Goal: Task Accomplishment & Management: Manage account settings

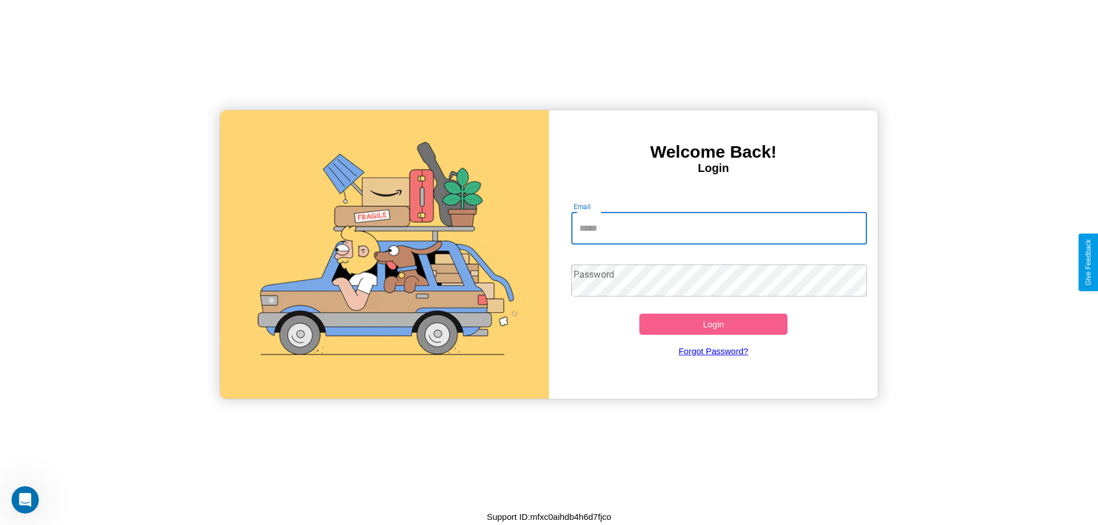
click at [719, 228] on input "Email" at bounding box center [719, 229] width 296 height 32
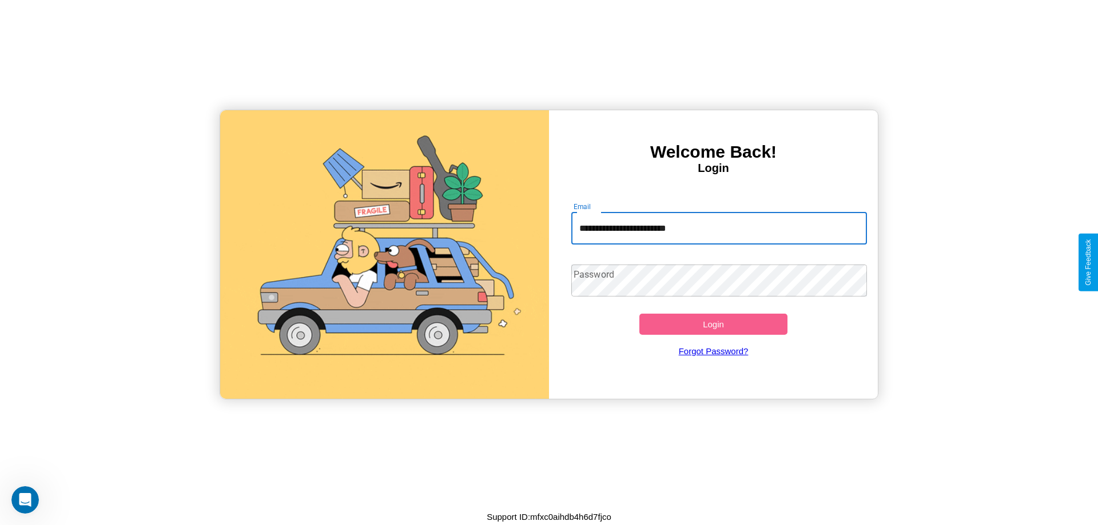
type input "**********"
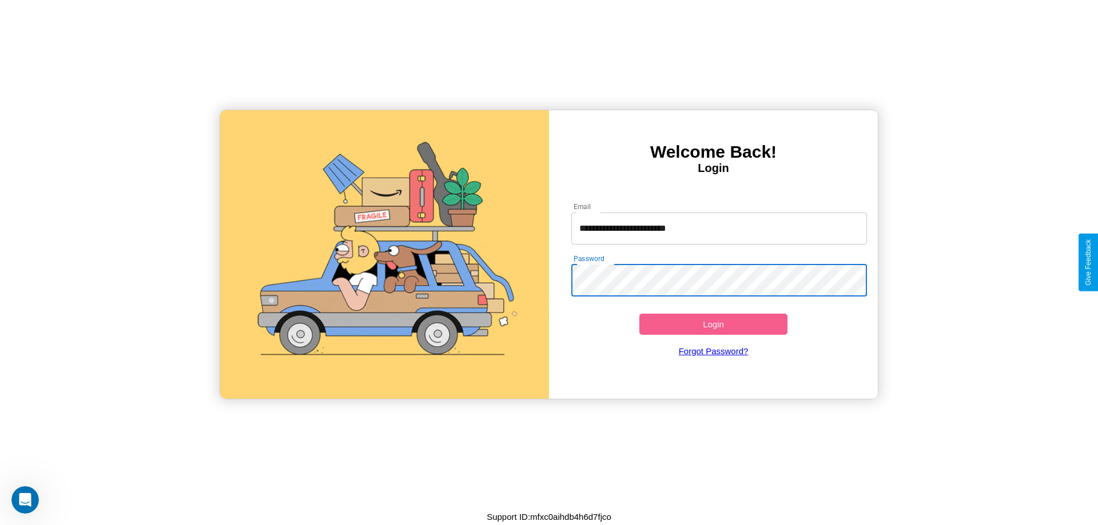
click at [713, 324] on button "Login" at bounding box center [713, 324] width 148 height 21
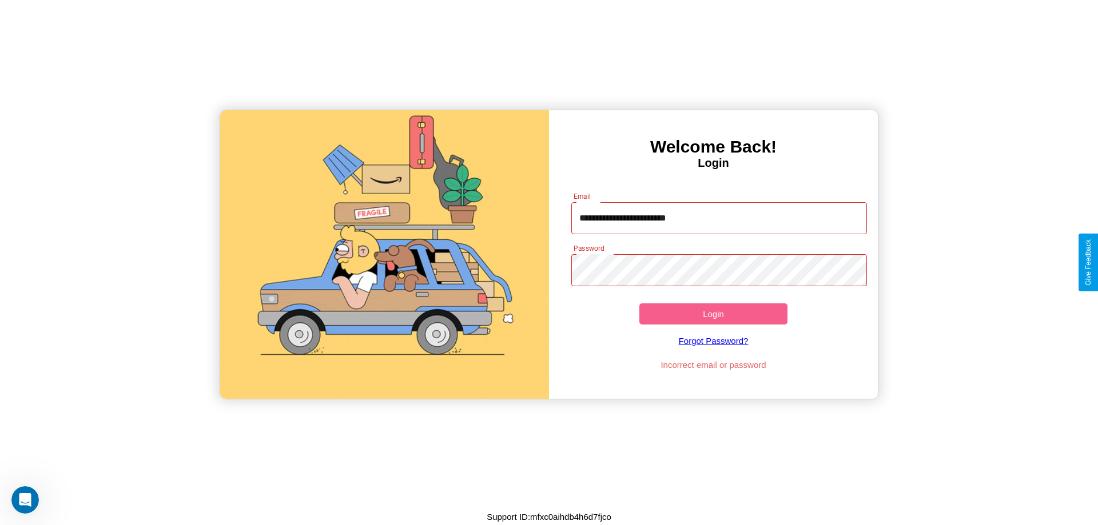
click at [713, 314] on button "Login" at bounding box center [713, 314] width 148 height 21
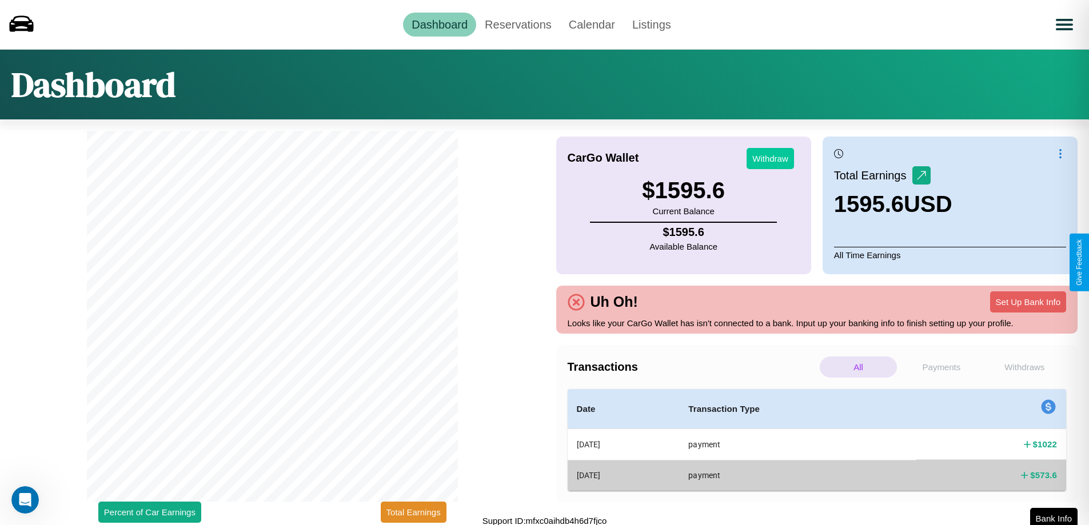
click at [770, 158] on button "Withdraw" at bounding box center [770, 158] width 47 height 21
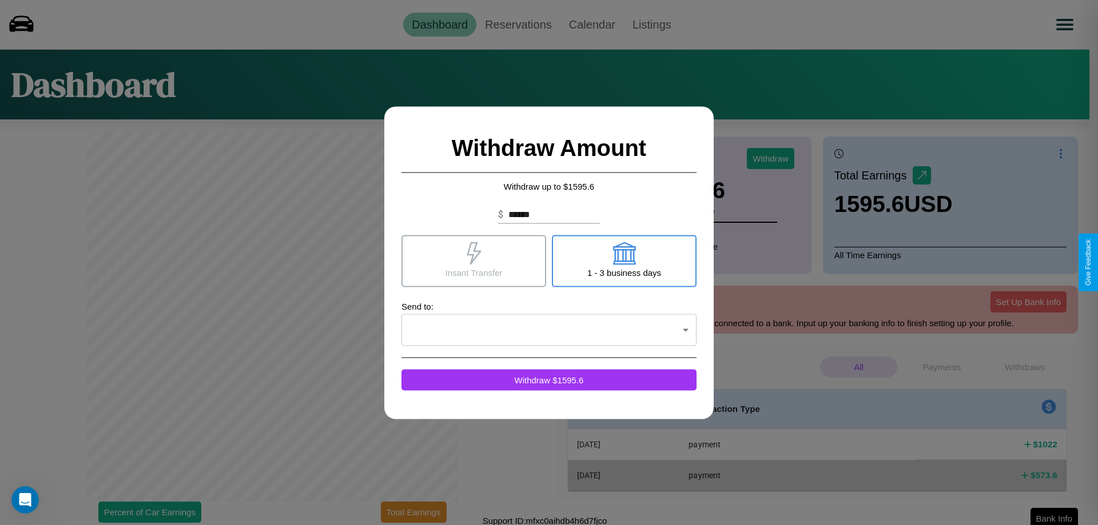
click at [624, 261] on icon at bounding box center [623, 253] width 23 height 23
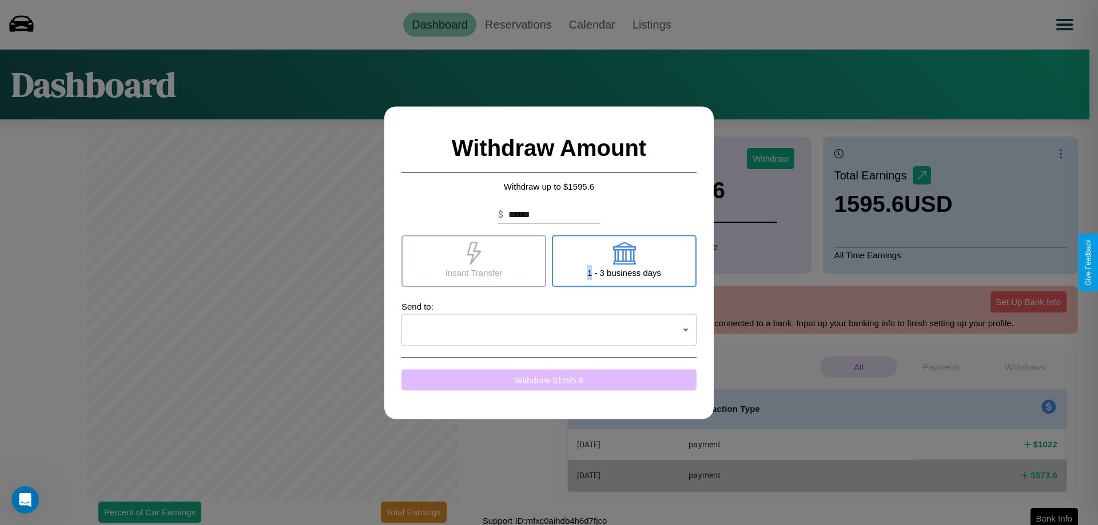
click at [549, 380] on button "Withdraw $ 1595.6" at bounding box center [548, 379] width 295 height 21
